Goal: Task Accomplishment & Management: Complete application form

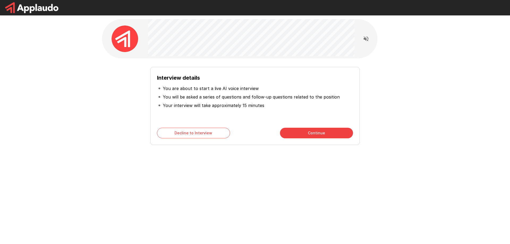
click at [313, 134] on button "Continue" at bounding box center [316, 133] width 73 height 11
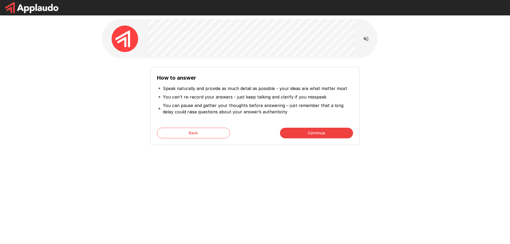
click at [313, 134] on button "Continue" at bounding box center [316, 133] width 73 height 11
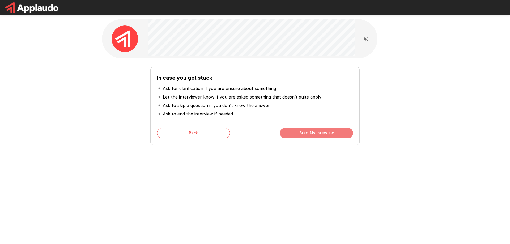
click at [308, 133] on button "Start My Interview" at bounding box center [316, 133] width 73 height 11
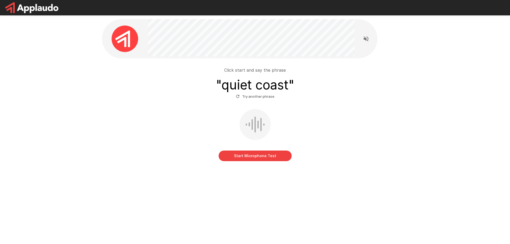
click at [258, 128] on div at bounding box center [258, 125] width 1 height 8
click at [263, 151] on button "Start Microphone Test" at bounding box center [255, 156] width 73 height 11
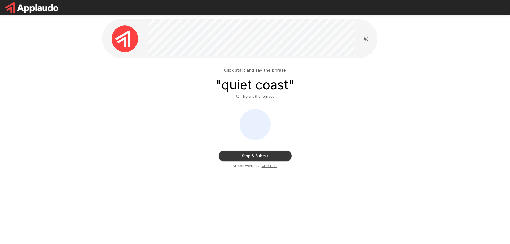
click at [257, 157] on button "Stop & Submit" at bounding box center [255, 156] width 73 height 11
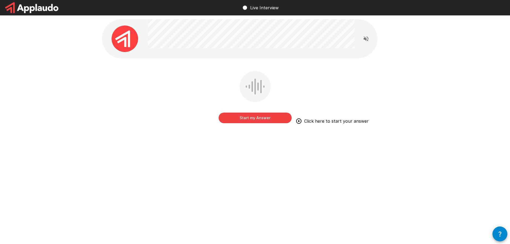
click at [259, 119] on button "Start my Answer" at bounding box center [255, 118] width 73 height 11
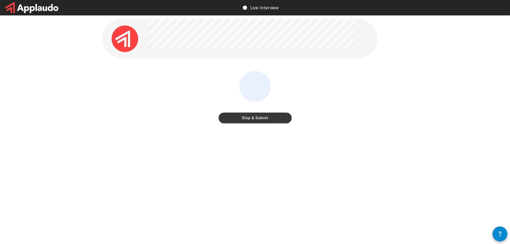
click at [256, 119] on button "Stop & Submit" at bounding box center [255, 118] width 73 height 11
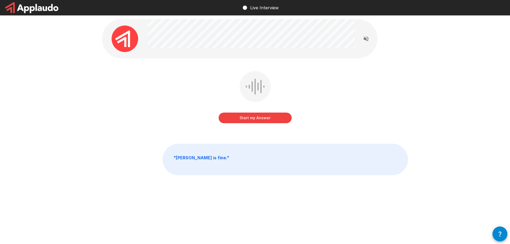
click at [260, 120] on button "Start my Answer" at bounding box center [255, 118] width 73 height 11
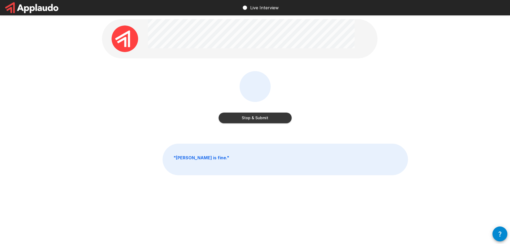
click at [254, 118] on button "Stop & Submit" at bounding box center [255, 118] width 73 height 11
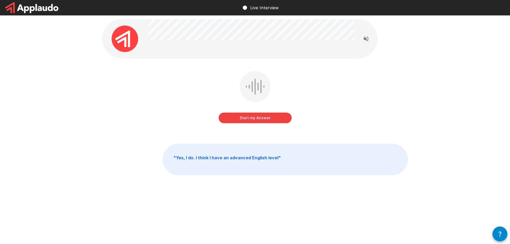
click at [255, 119] on button "Start my Answer" at bounding box center [255, 118] width 73 height 11
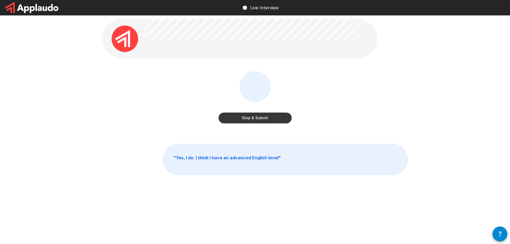
click at [260, 120] on button "Stop & Submit" at bounding box center [255, 118] width 73 height 11
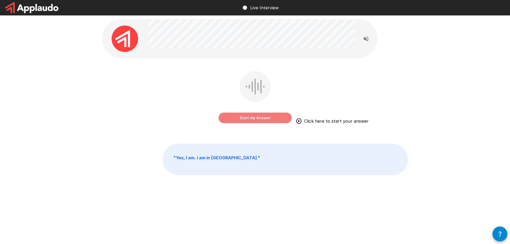
click at [253, 116] on button "Start my Answer" at bounding box center [255, 118] width 73 height 11
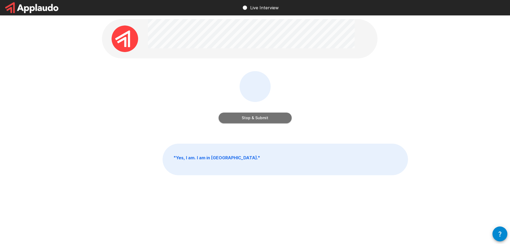
click at [255, 118] on button "Stop & Submit" at bounding box center [255, 118] width 73 height 11
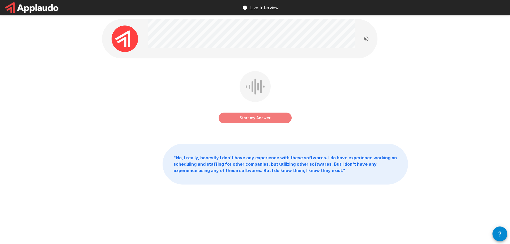
click at [250, 120] on button "Start my Answer" at bounding box center [255, 118] width 73 height 11
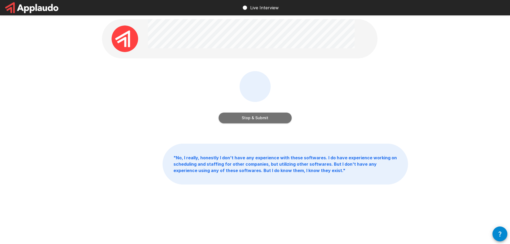
click at [253, 120] on button "Stop & Submit" at bounding box center [255, 118] width 73 height 11
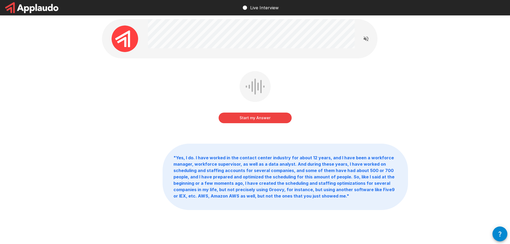
click at [253, 121] on button "Start my Answer" at bounding box center [255, 118] width 73 height 11
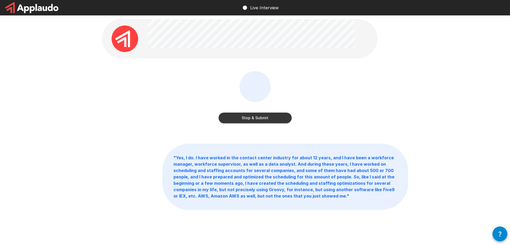
click at [256, 121] on button "Stop & Submit" at bounding box center [255, 118] width 73 height 11
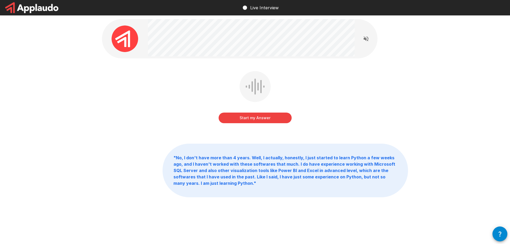
click at [256, 121] on button "Start my Answer" at bounding box center [255, 118] width 73 height 11
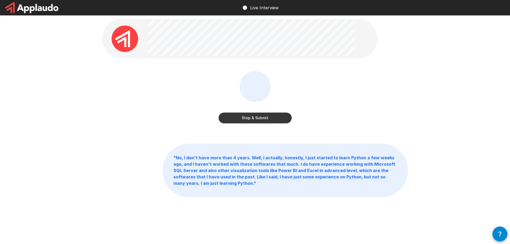
click at [253, 119] on button "Stop & Submit" at bounding box center [255, 118] width 73 height 11
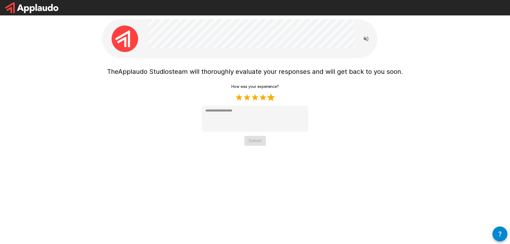
click at [274, 98] on label "5 Stars" at bounding box center [271, 98] width 8 height 8
type textarea "*"
click at [253, 143] on button "Submit" at bounding box center [256, 141] width 22 height 10
